Goal: Transaction & Acquisition: Purchase product/service

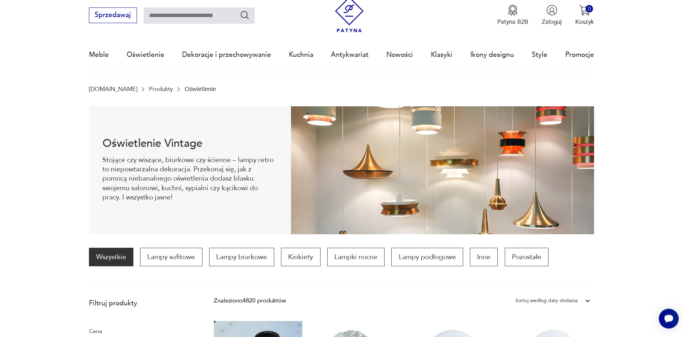
click at [260, 256] on p "Lampy biurkowe" at bounding box center [241, 257] width 65 height 18
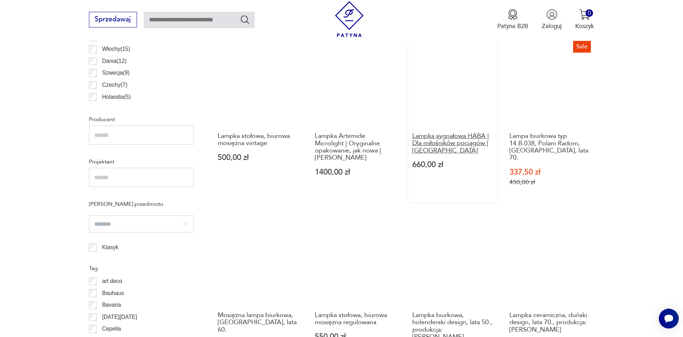
scroll to position [455, 0]
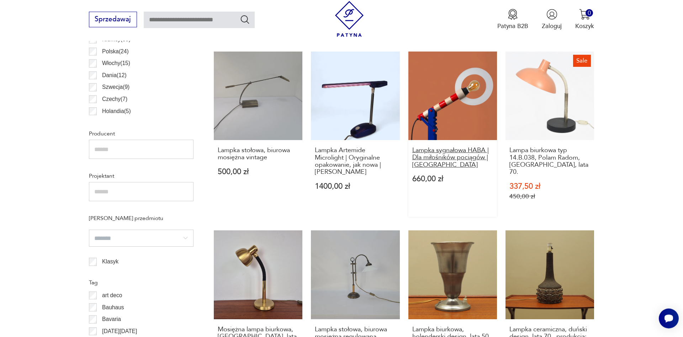
click at [424, 153] on h3 "Lampka sygnałowa HABA | Dla miłośników pociągów | [GEOGRAPHIC_DATA]" at bounding box center [452, 158] width 81 height 22
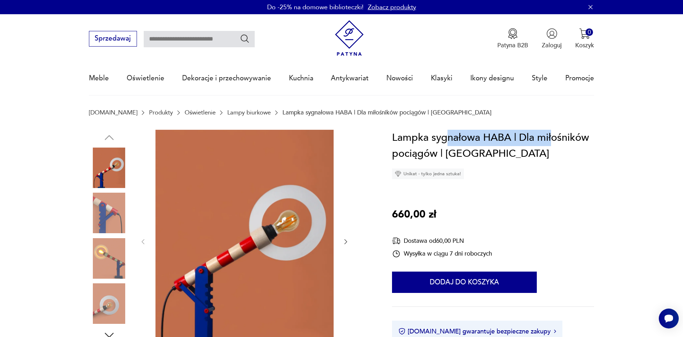
drag, startPoint x: 444, startPoint y: 134, endPoint x: 550, endPoint y: 132, distance: 106.0
click at [550, 132] on h1 "Lampka sygnałowa HABA | Dla miłośników pociągów | [GEOGRAPHIC_DATA]" at bounding box center [493, 146] width 202 height 32
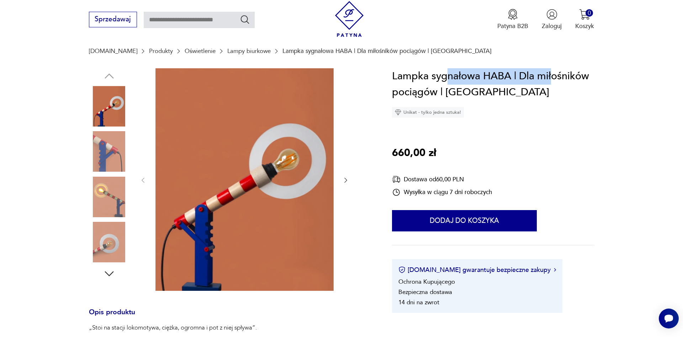
scroll to position [81, 0]
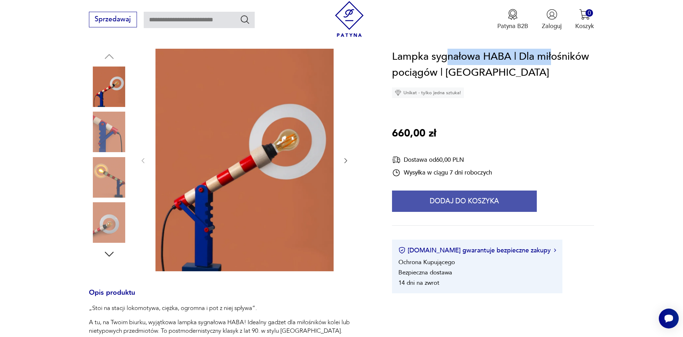
click at [498, 207] on button "Dodaj do koszyka" at bounding box center [464, 201] width 145 height 21
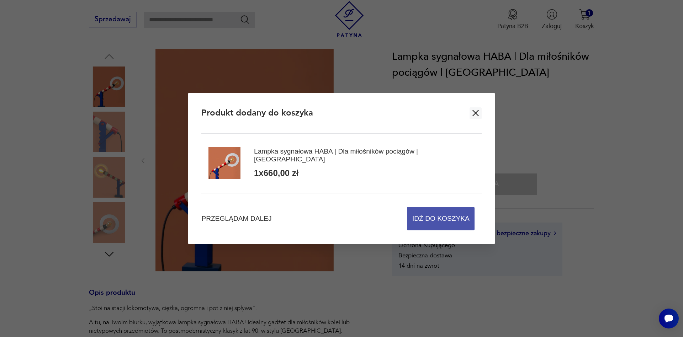
click at [435, 221] on span "Idź do koszyka" at bounding box center [440, 218] width 57 height 23
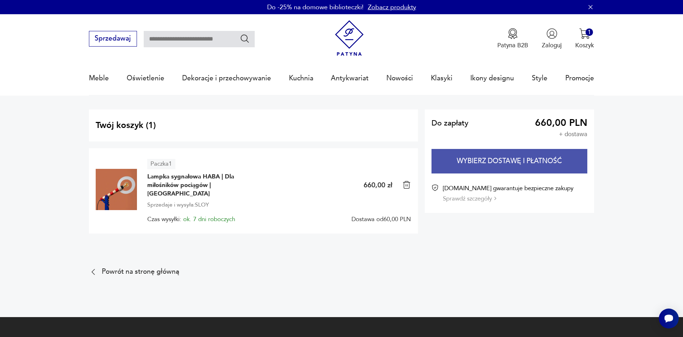
click at [529, 165] on button "Wybierz dostawę i płatność" at bounding box center [509, 161] width 156 height 25
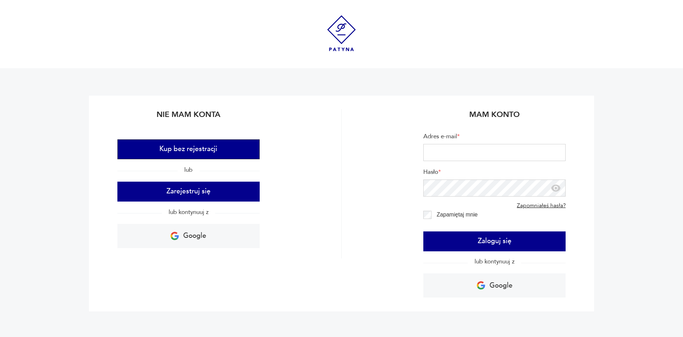
click at [229, 151] on button "Kup bez rejestracji" at bounding box center [188, 149] width 142 height 20
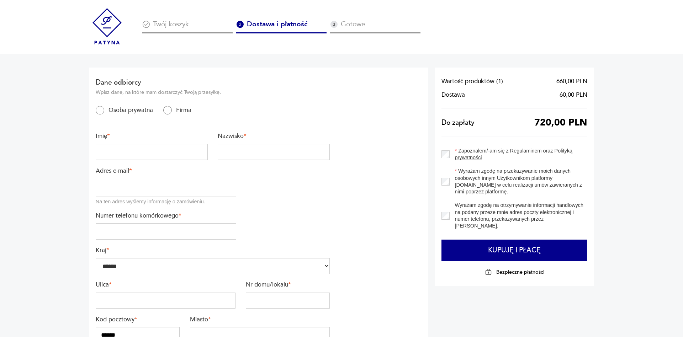
click at [115, 35] on img at bounding box center [107, 26] width 36 height 36
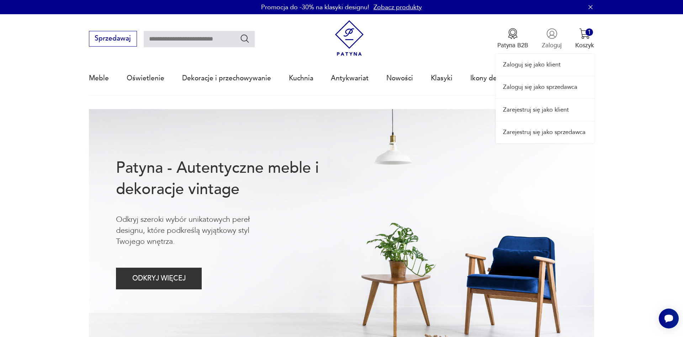
click at [553, 44] on div "Zaloguj się jako klient Zaloguj się jako sprzedawca Zarejestruj się jako klient…" at bounding box center [545, 78] width 98 height 129
click at [658, 76] on nav "Sprzedawaj Patyna B2B Zaloguj 1 Koszyk Twój koszyk ( 1 ) Lampka sygnałowa HABA …" at bounding box center [341, 54] width 683 height 81
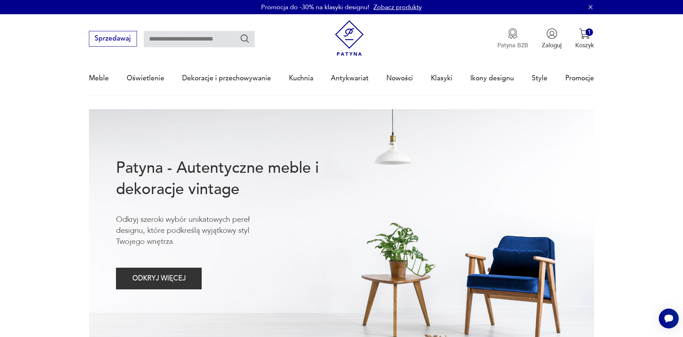
click at [513, 46] on p "Patyna B2B" at bounding box center [512, 45] width 31 height 8
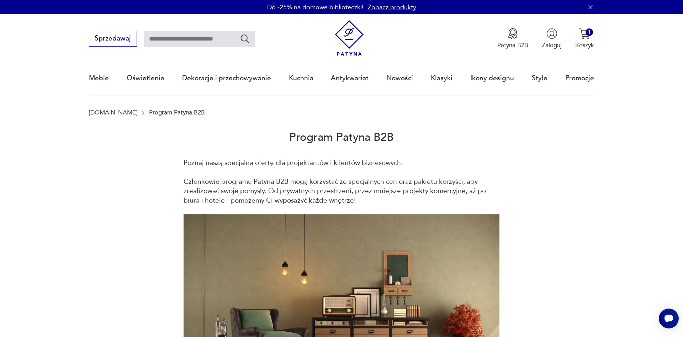
click at [592, 7] on icon "button" at bounding box center [590, 7] width 7 height 7
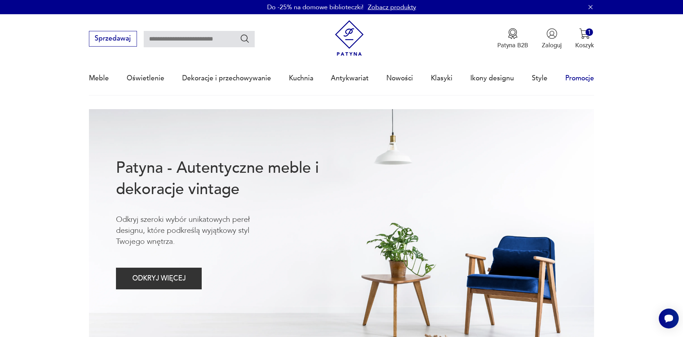
click at [581, 76] on link "Promocje" at bounding box center [579, 78] width 29 height 33
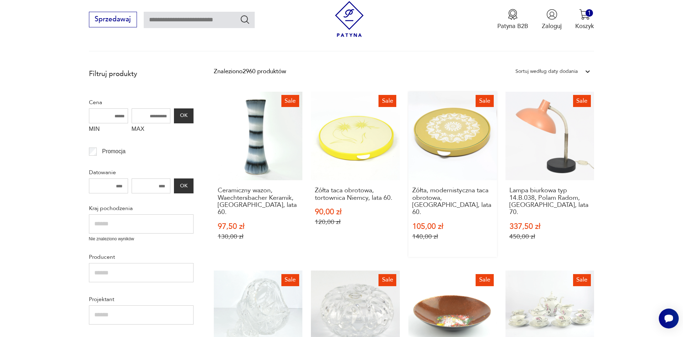
click at [457, 135] on link "Sale Żółta, modernistyczna taca obrotowa, Niemcy, lata 60. 105,00 zł 140,00 zł" at bounding box center [452, 174] width 89 height 165
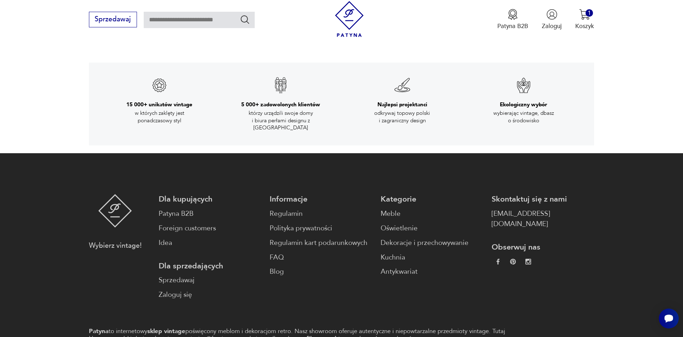
scroll to position [1383, 0]
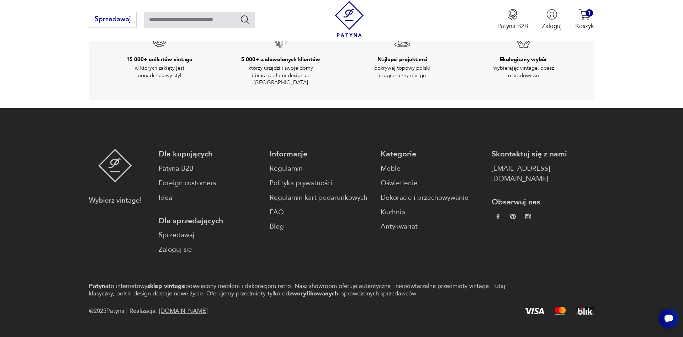
click at [398, 222] on link "Antykwariat" at bounding box center [432, 227] width 102 height 10
